Goal: Navigation & Orientation: Find specific page/section

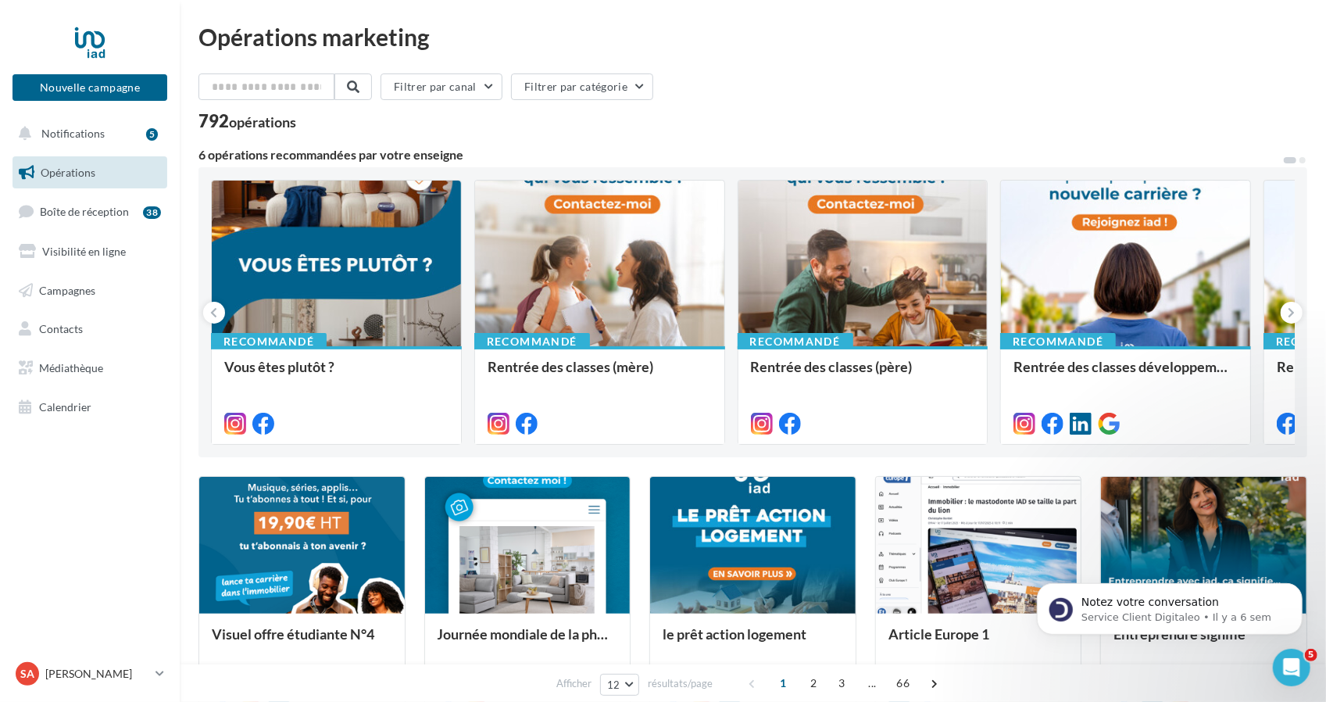
click at [39, 271] on ul "Opérations Boîte de réception 38 Visibilité en ligne Campagnes Contacts Médiath…" at bounding box center [89, 290] width 167 height 280
click at [69, 259] on link "Visibilité en ligne" at bounding box center [89, 251] width 161 height 33
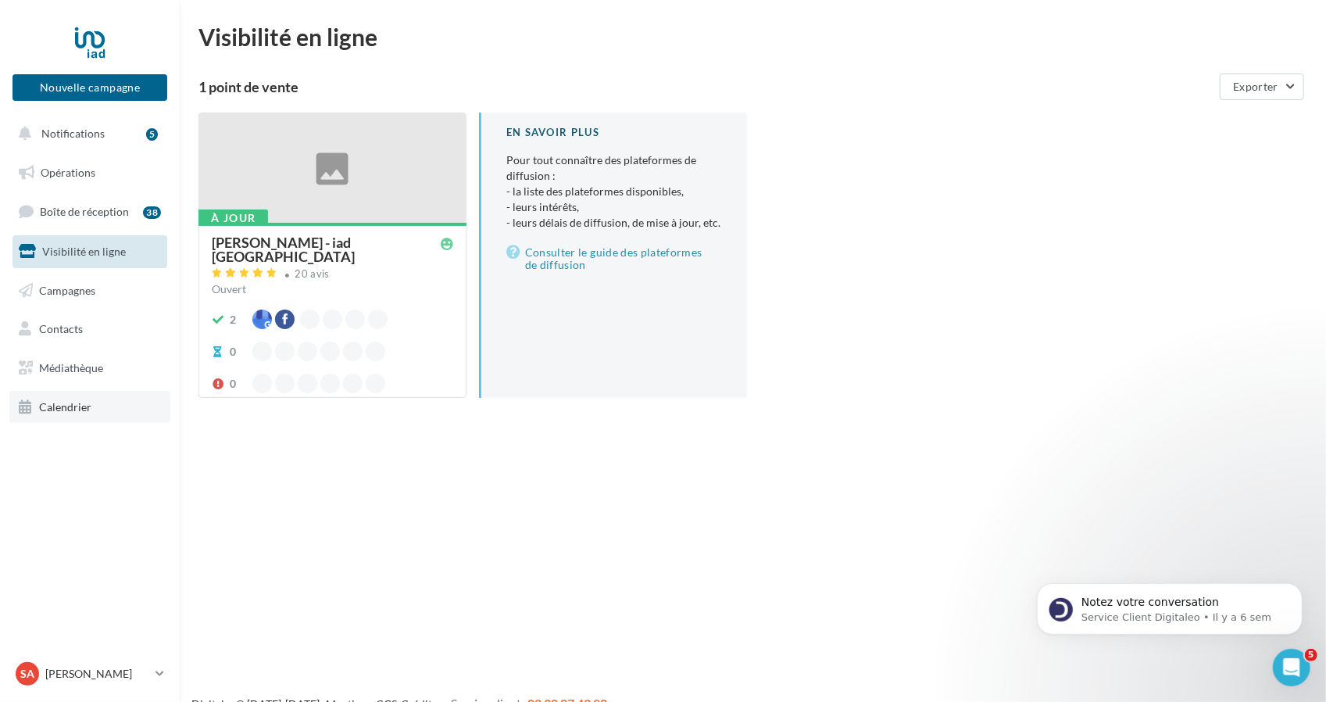
click at [118, 393] on link "Calendrier" at bounding box center [89, 407] width 161 height 33
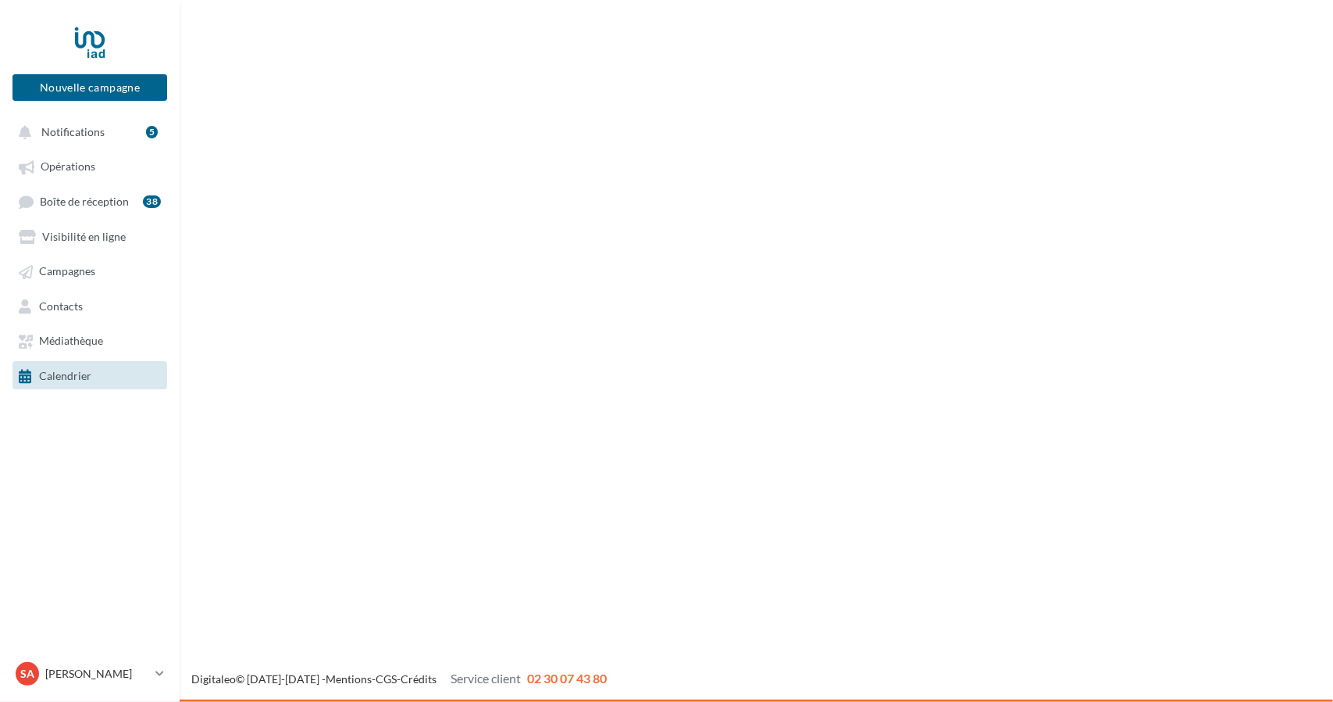
click at [129, 382] on link "Calendrier" at bounding box center [89, 375] width 161 height 28
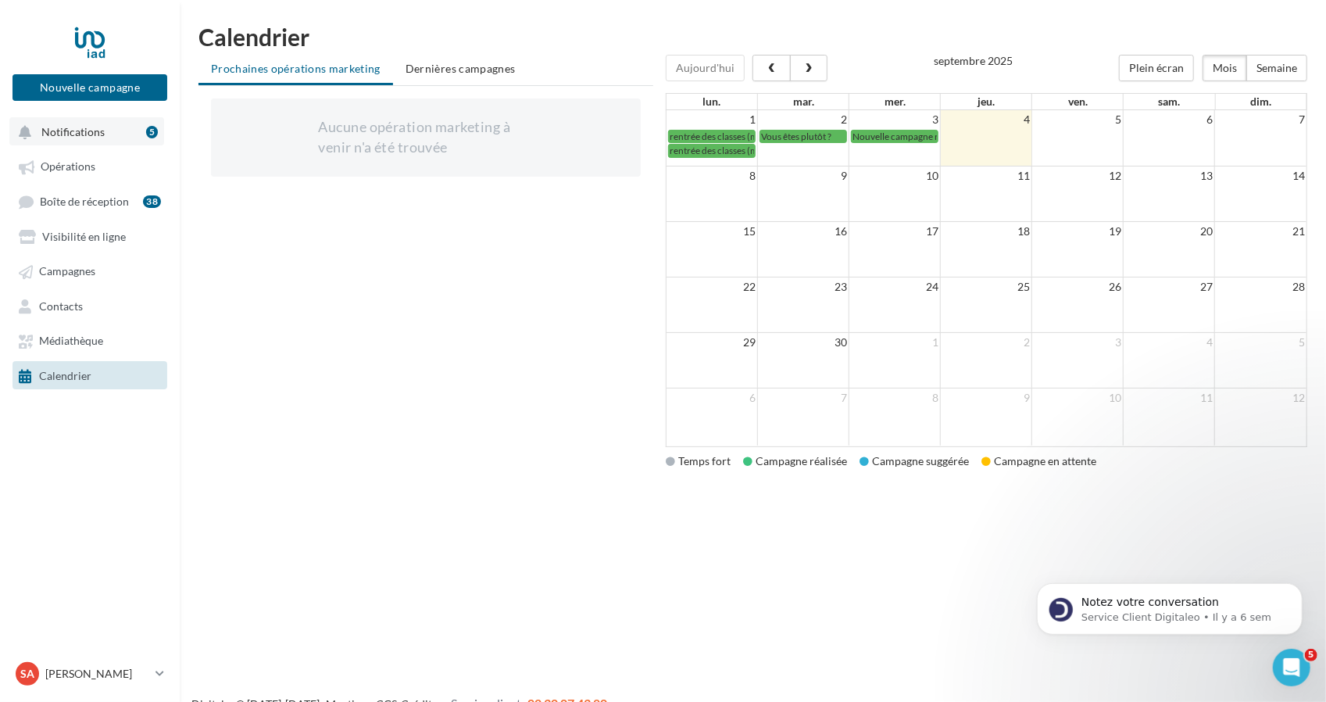
click at [80, 142] on button "Notifications 5" at bounding box center [86, 131] width 155 height 28
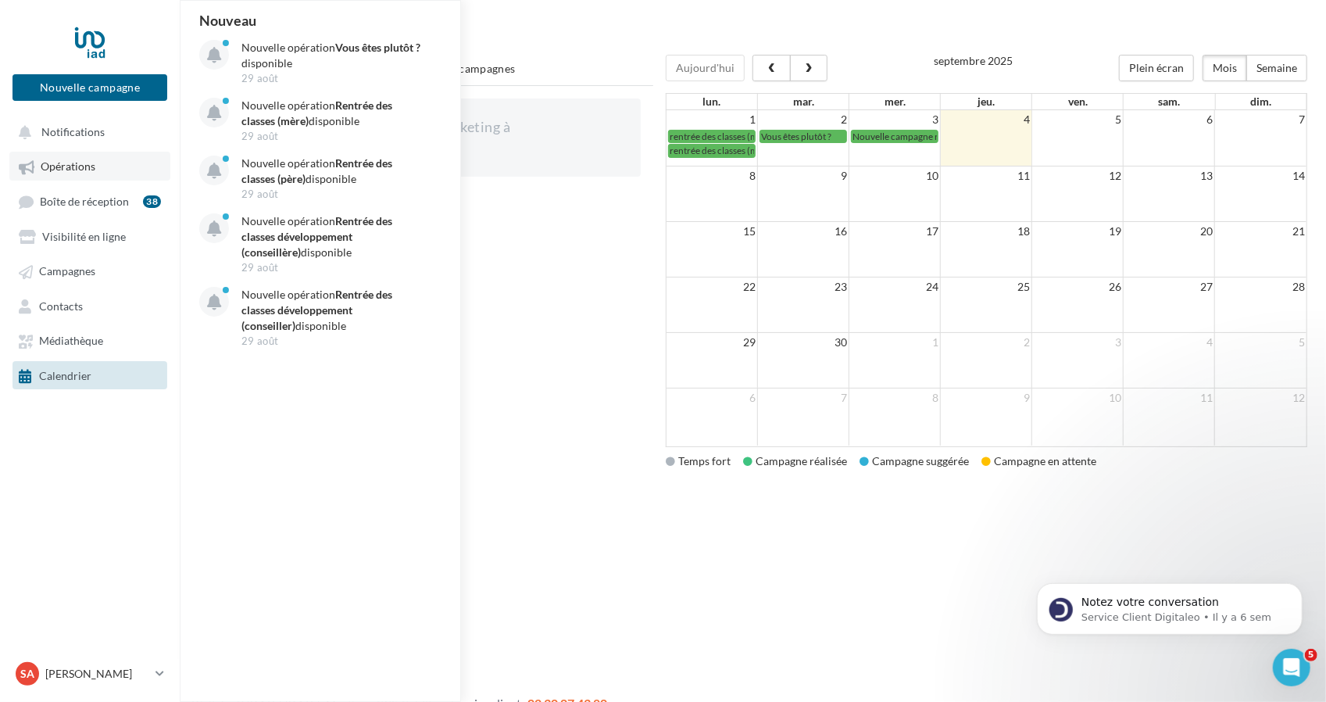
click at [78, 166] on span "Opérations" at bounding box center [68, 166] width 55 height 13
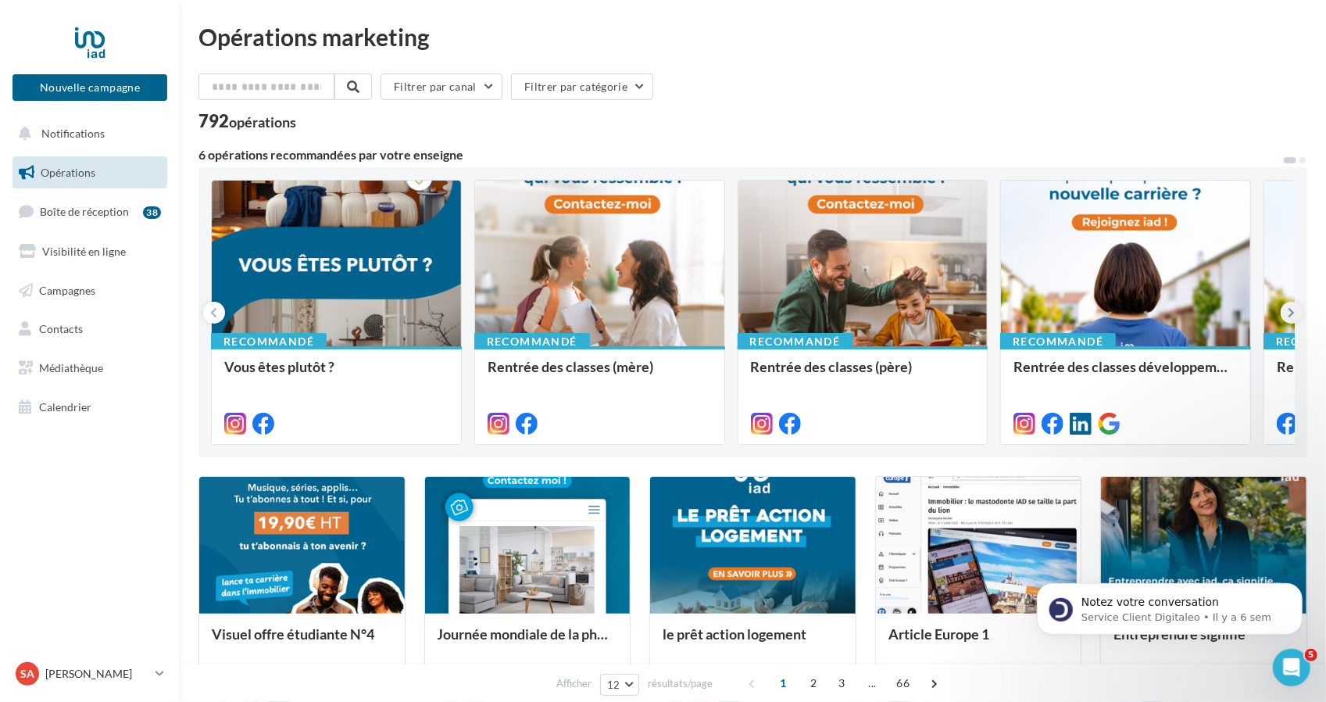
click at [1286, 305] on button at bounding box center [1291, 313] width 22 height 22
